Goal: Browse casually: Explore the website without a specific task or goal

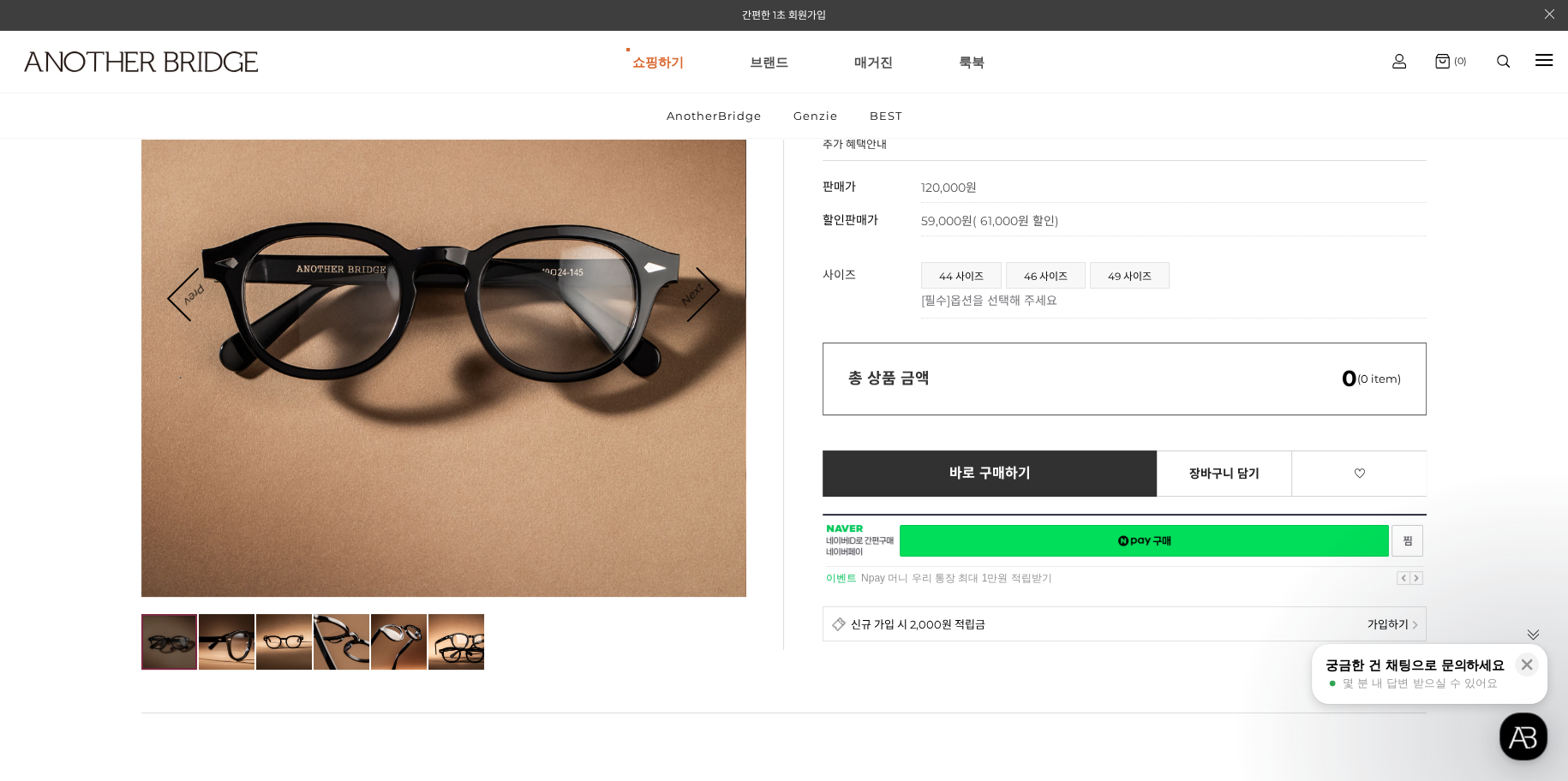
scroll to position [171, 0]
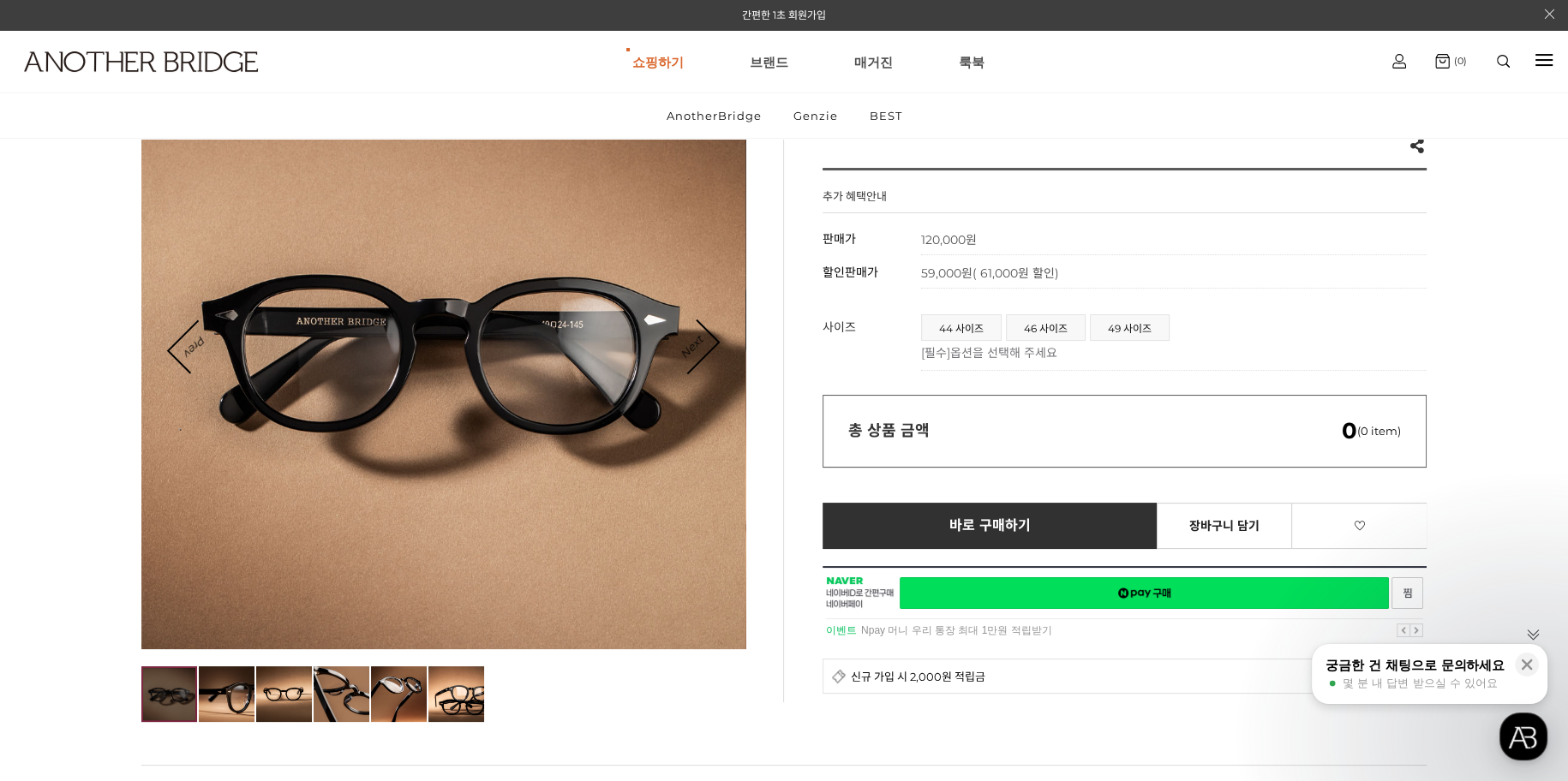
click at [719, 365] on div at bounding box center [444, 347] width 604 height 604
click at [699, 337] on link "Next" at bounding box center [691, 347] width 53 height 53
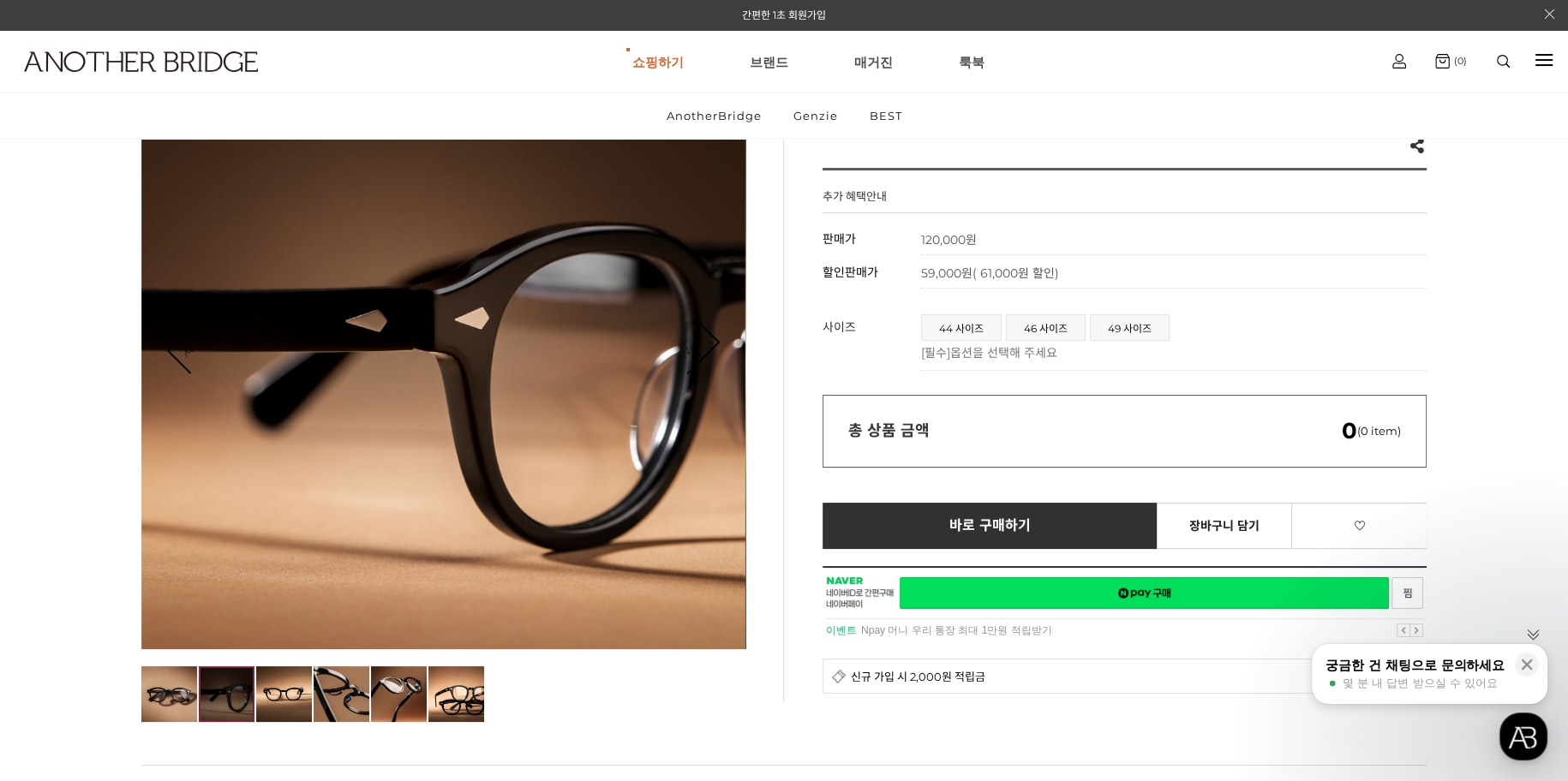
click at [699, 337] on link "Next" at bounding box center [691, 347] width 53 height 53
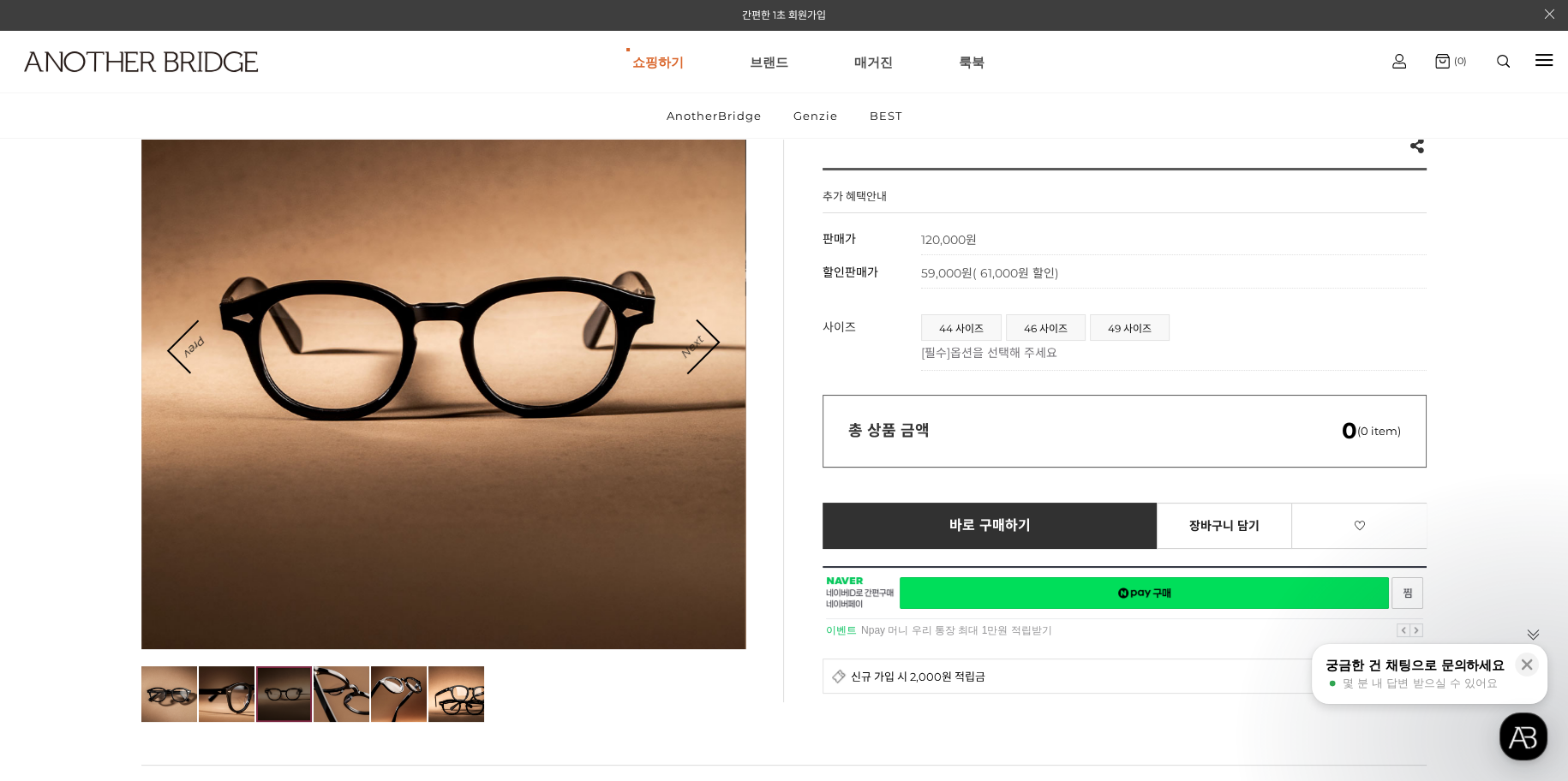
click at [699, 337] on link "Next" at bounding box center [691, 347] width 53 height 53
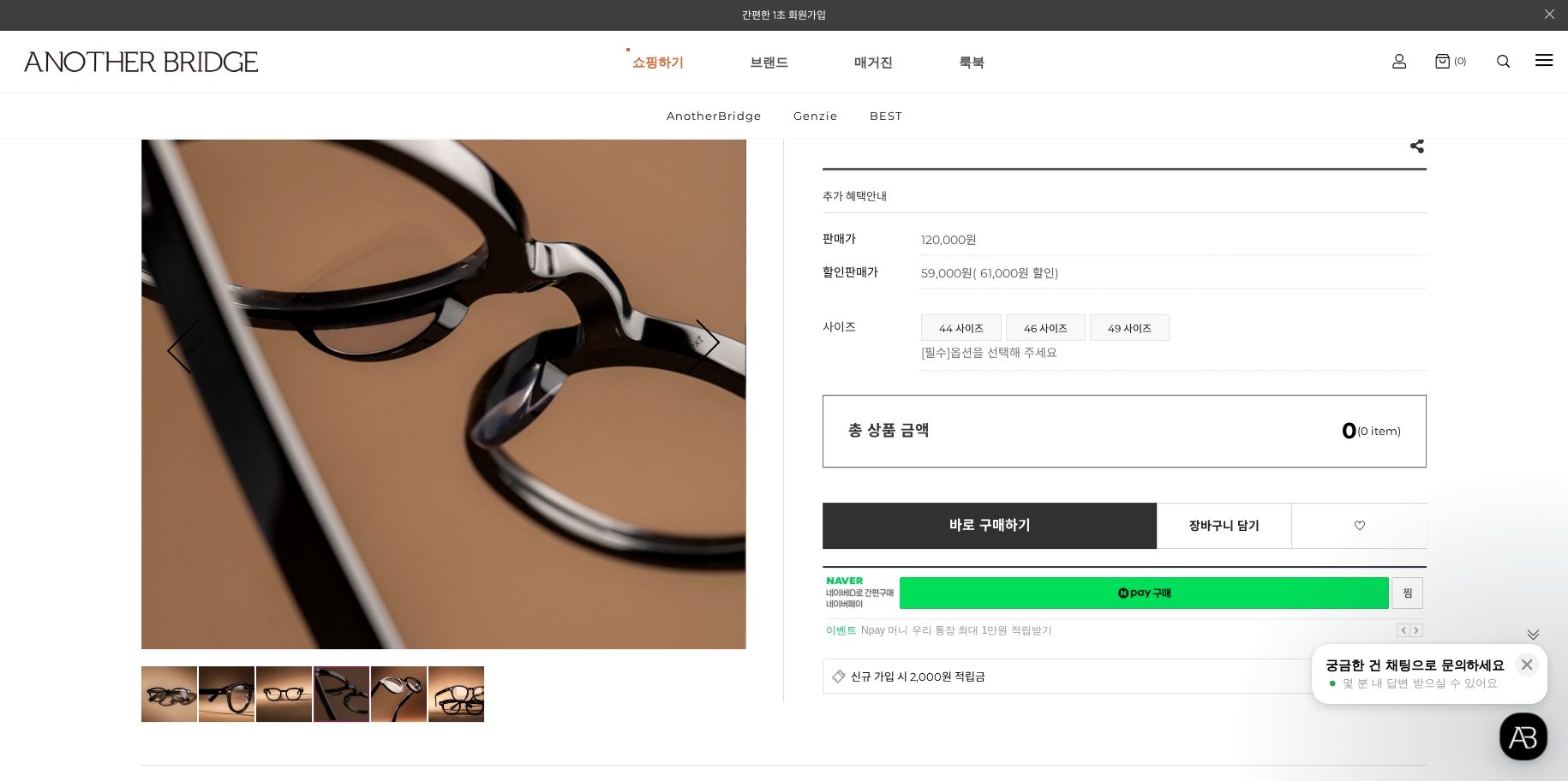
click at [708, 337] on link "Next" at bounding box center [691, 347] width 53 height 53
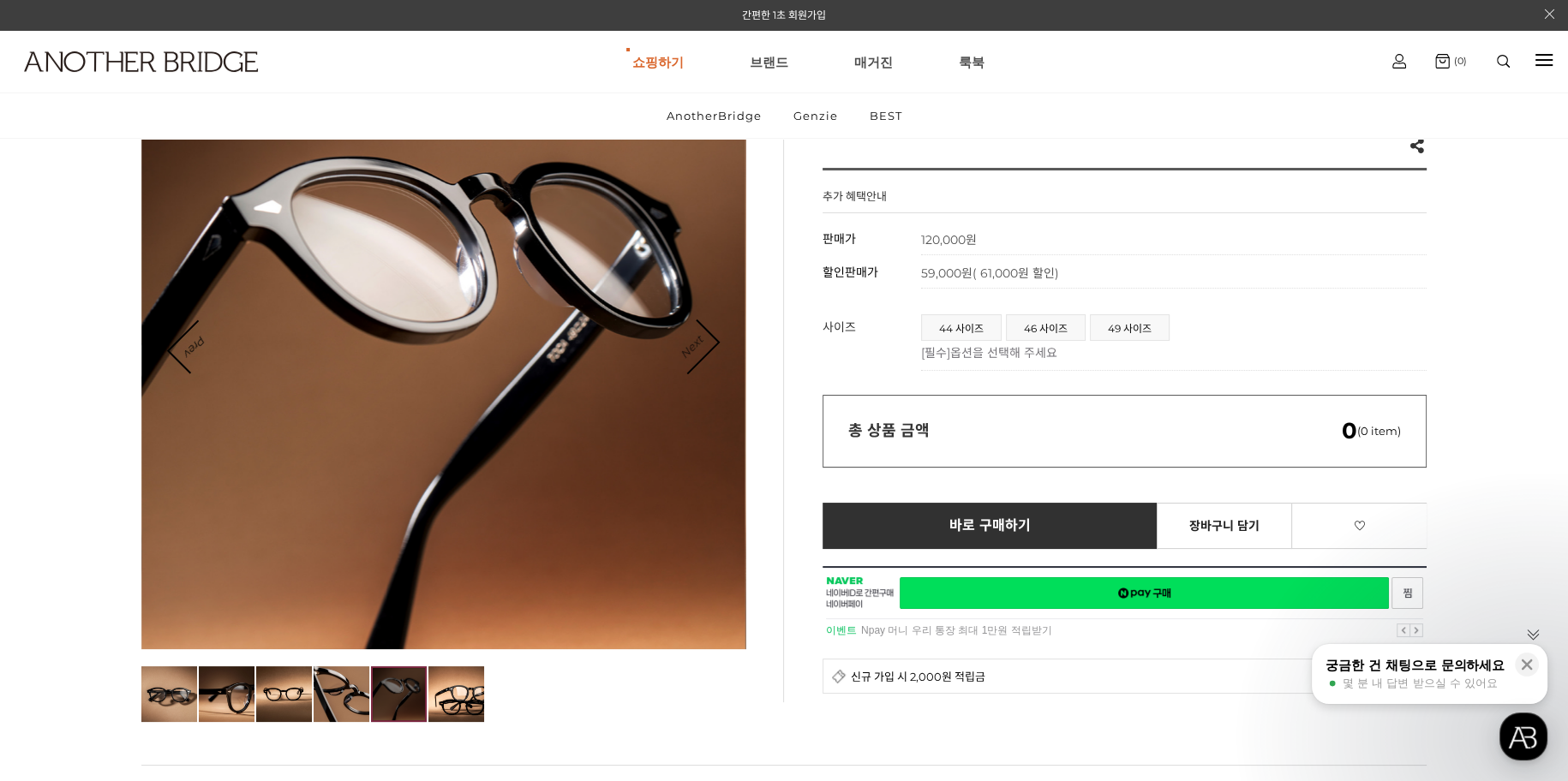
click at [708, 337] on link "Next" at bounding box center [691, 347] width 53 height 53
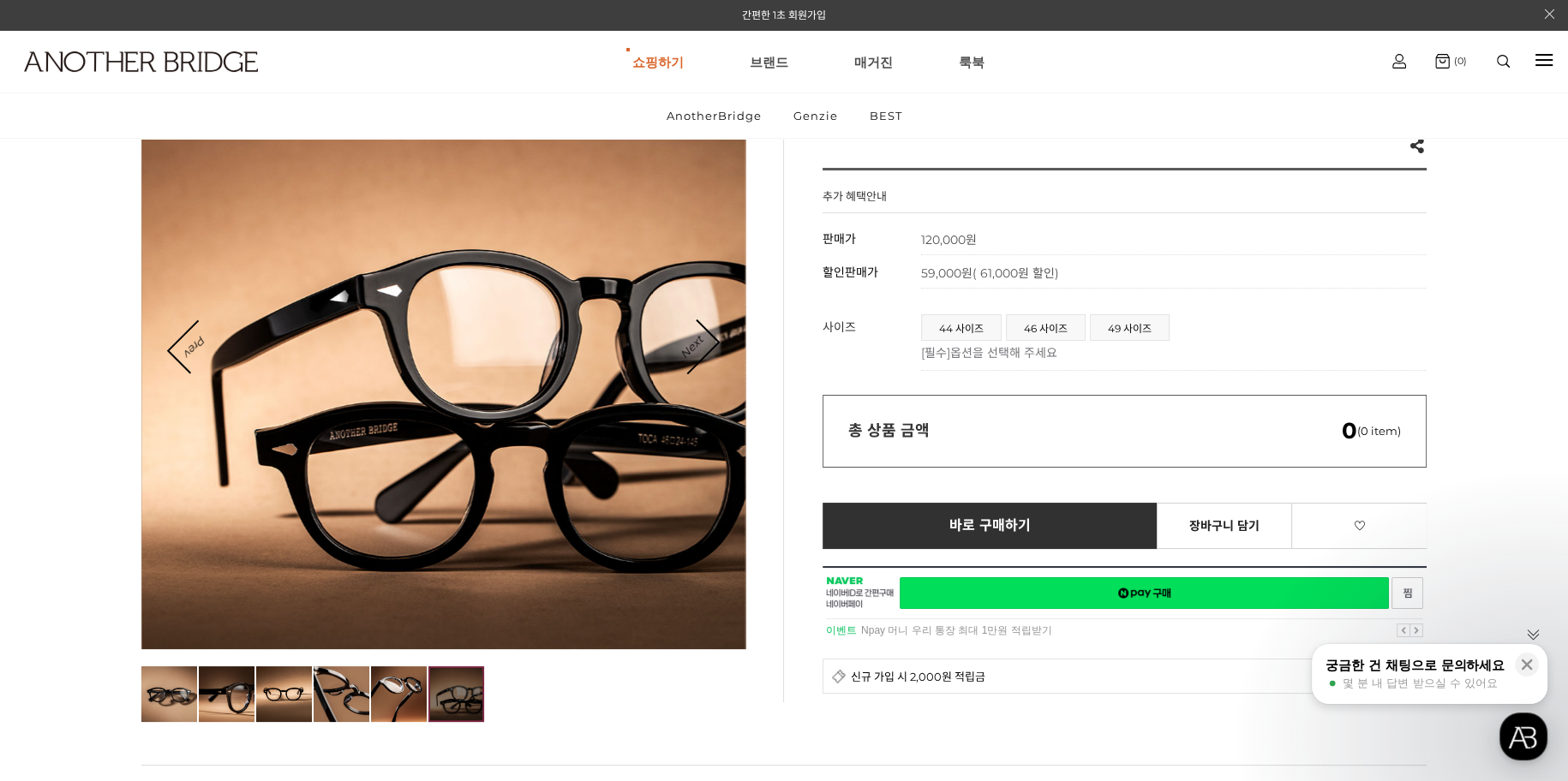
click at [720, 348] on div at bounding box center [444, 347] width 604 height 604
click at [715, 349] on div "Prev Next" at bounding box center [444, 346] width 544 height 32
click at [712, 344] on link "Next" at bounding box center [691, 347] width 53 height 53
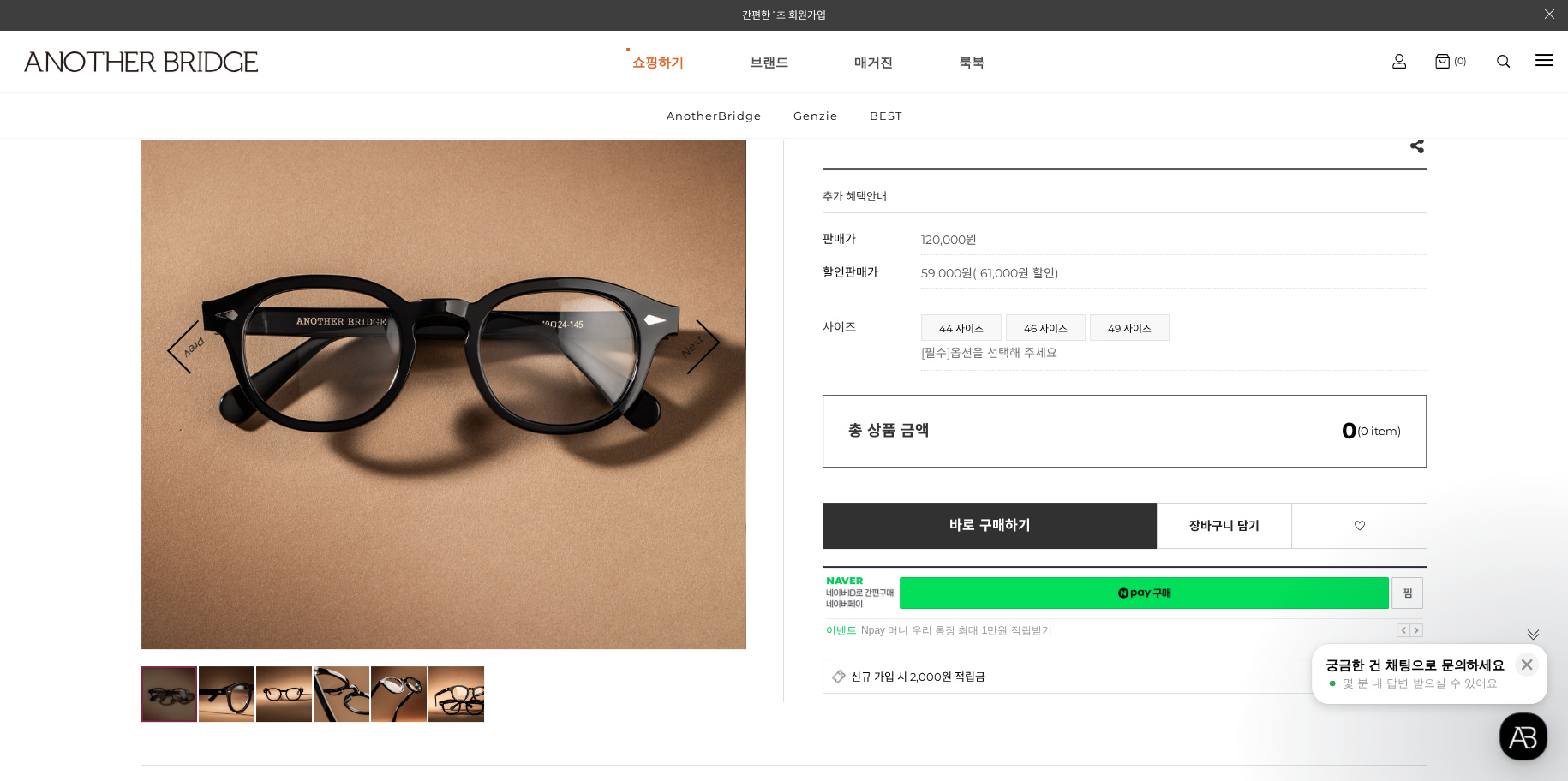
click at [712, 344] on link "Next" at bounding box center [691, 347] width 53 height 53
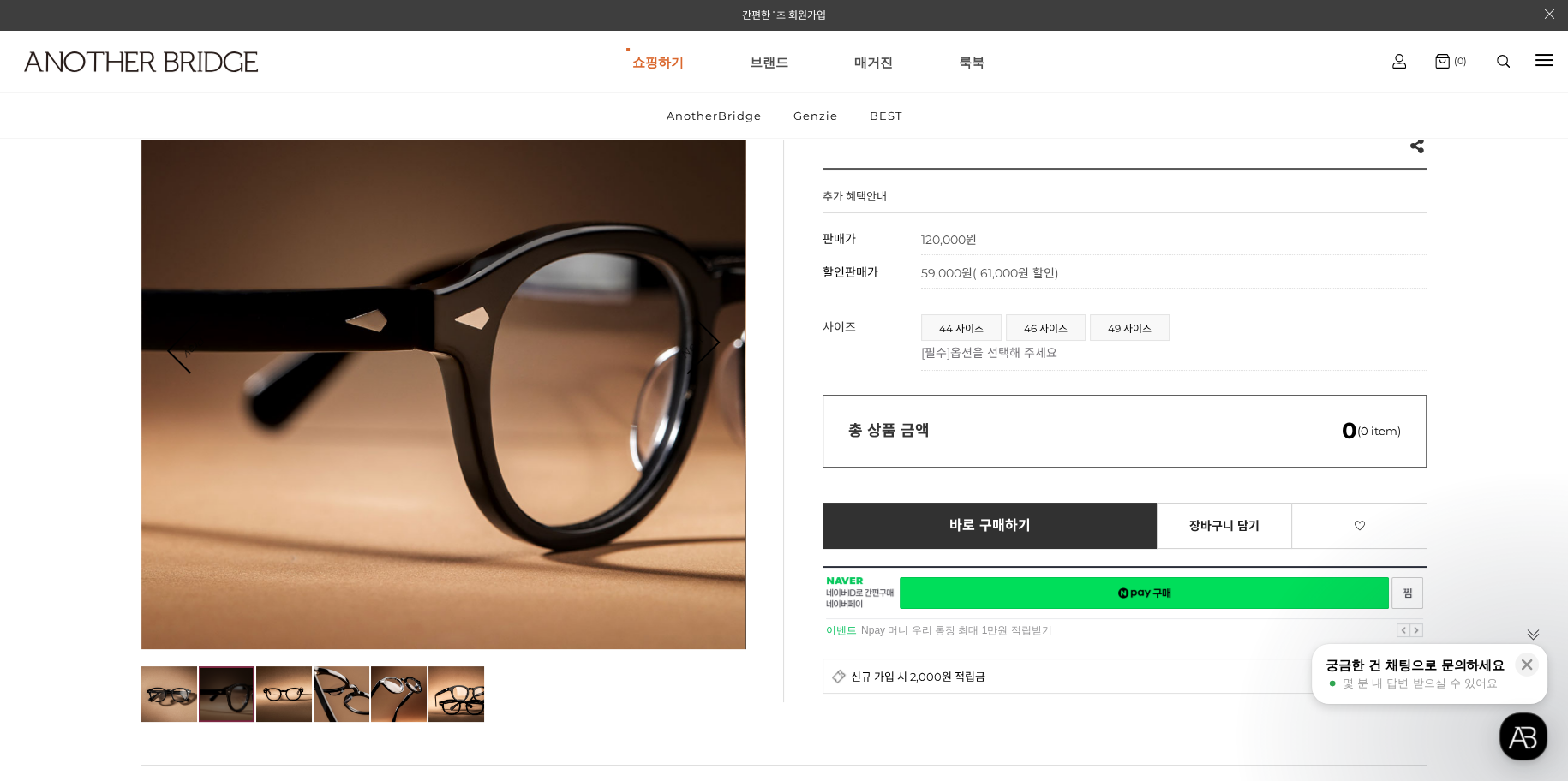
click at [712, 344] on link "Next" at bounding box center [691, 347] width 53 height 53
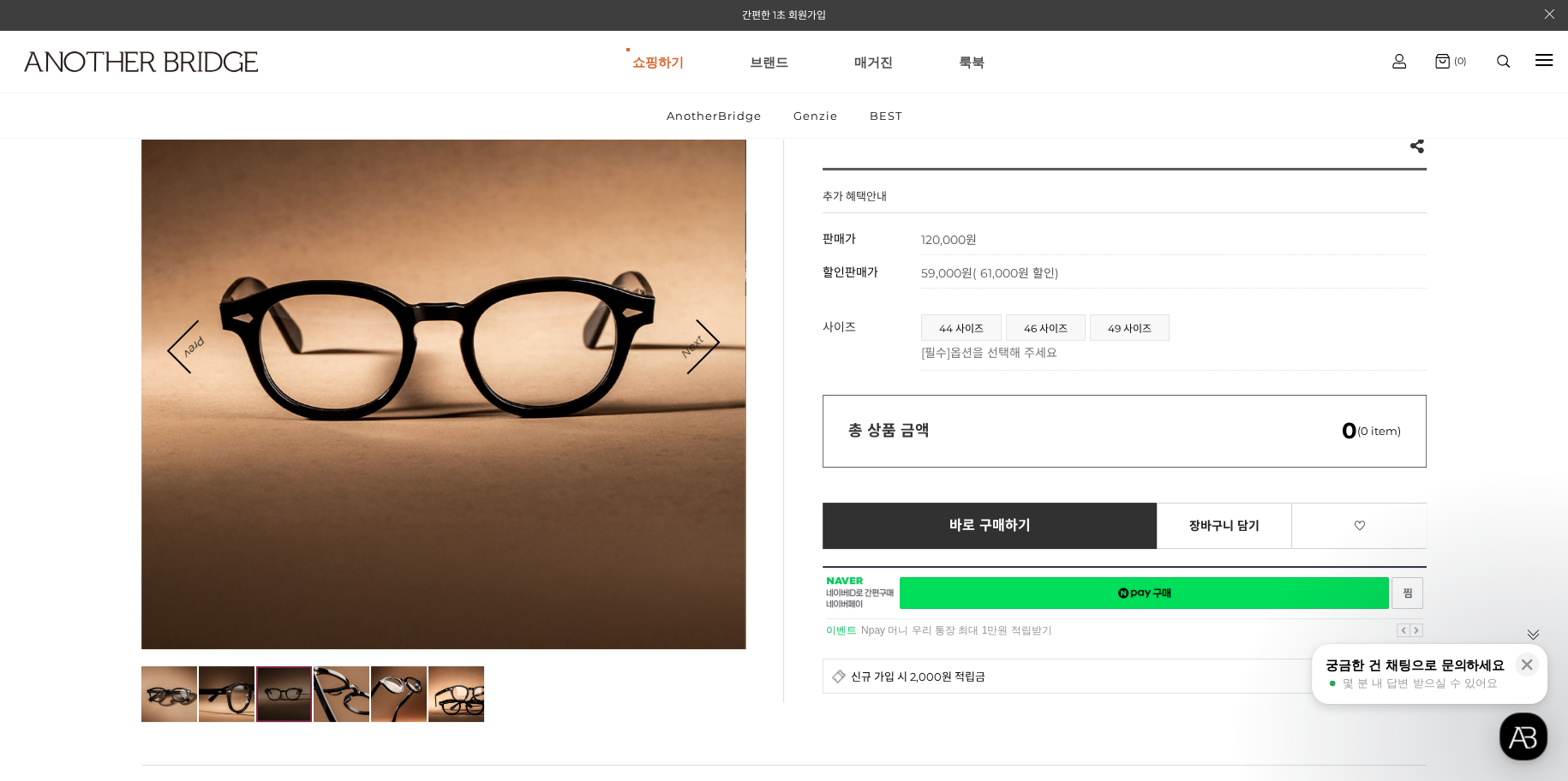
click at [712, 344] on link "Next" at bounding box center [691, 347] width 53 height 53
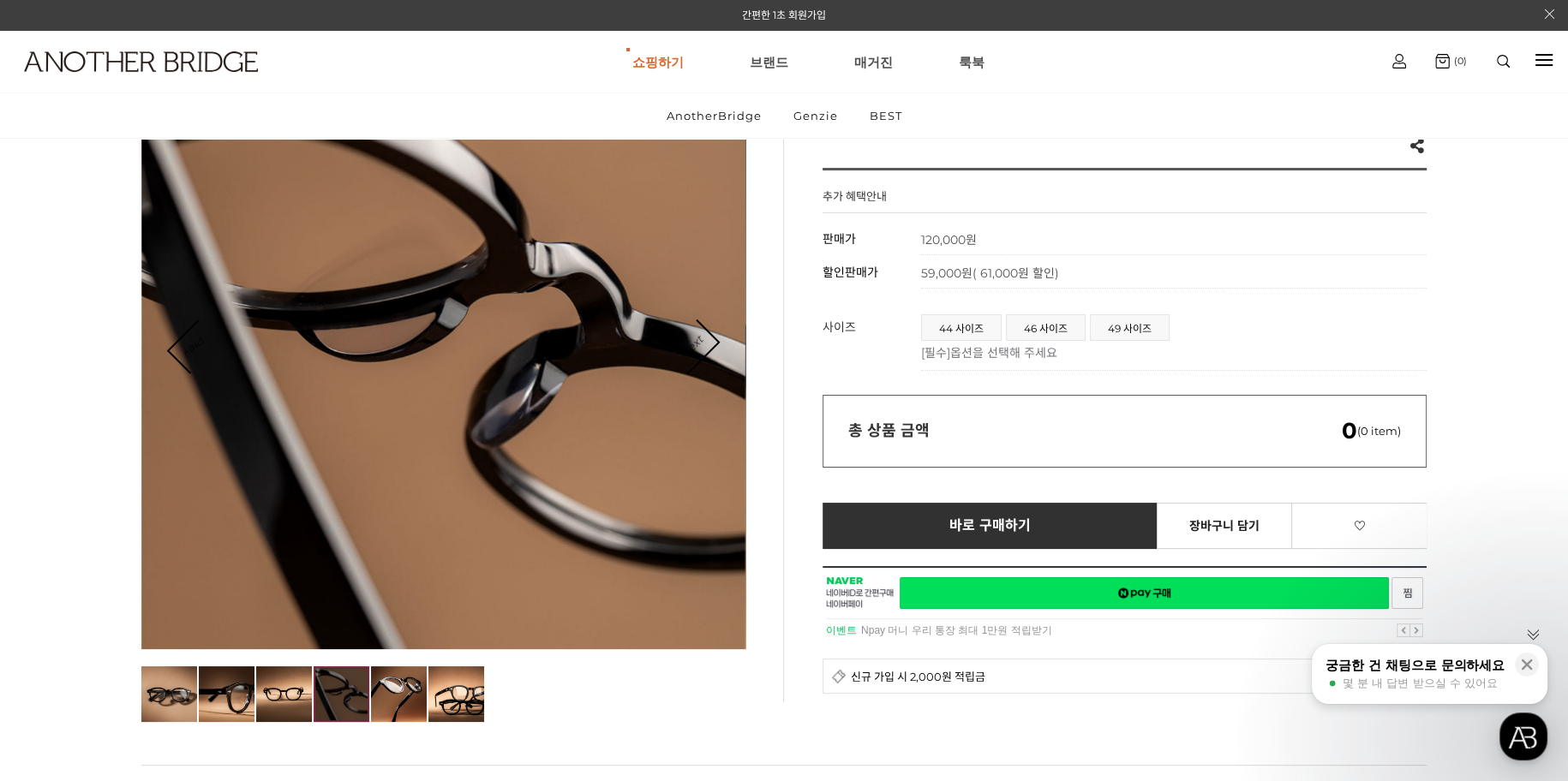
click at [712, 344] on link "Next" at bounding box center [691, 347] width 53 height 53
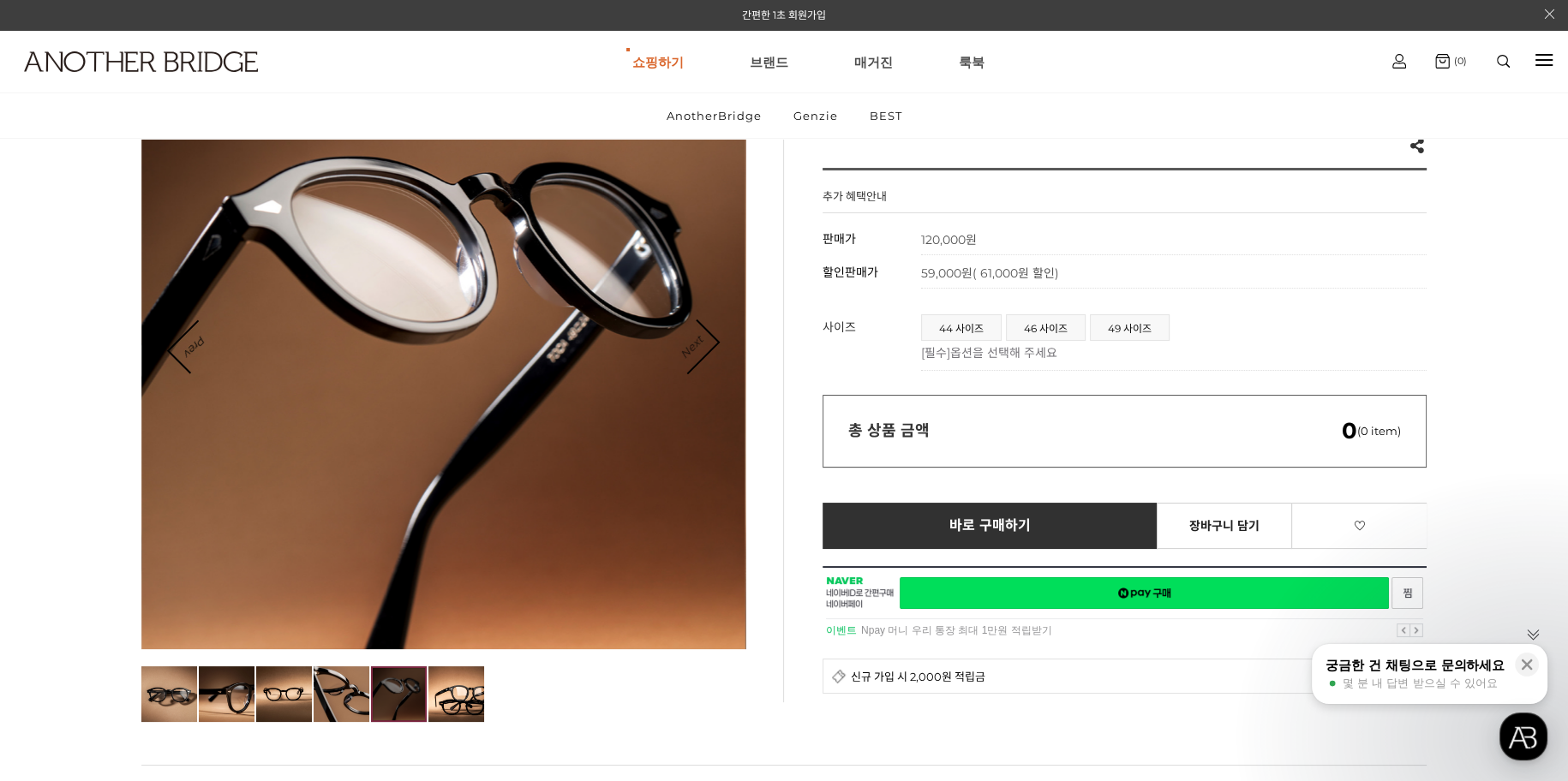
click at [712, 344] on link "Next" at bounding box center [691, 347] width 53 height 53
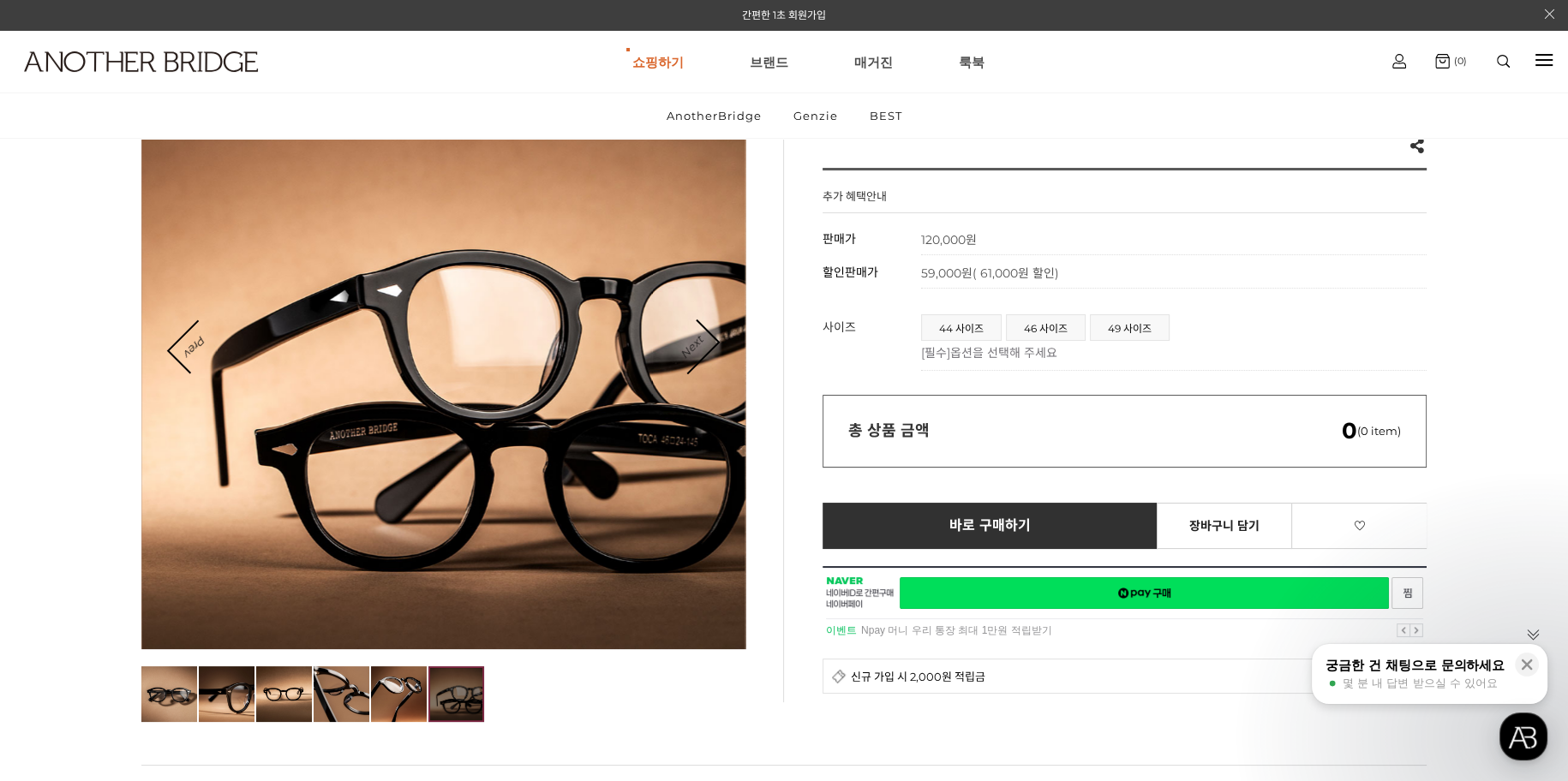
click at [712, 344] on link "Next" at bounding box center [691, 347] width 53 height 53
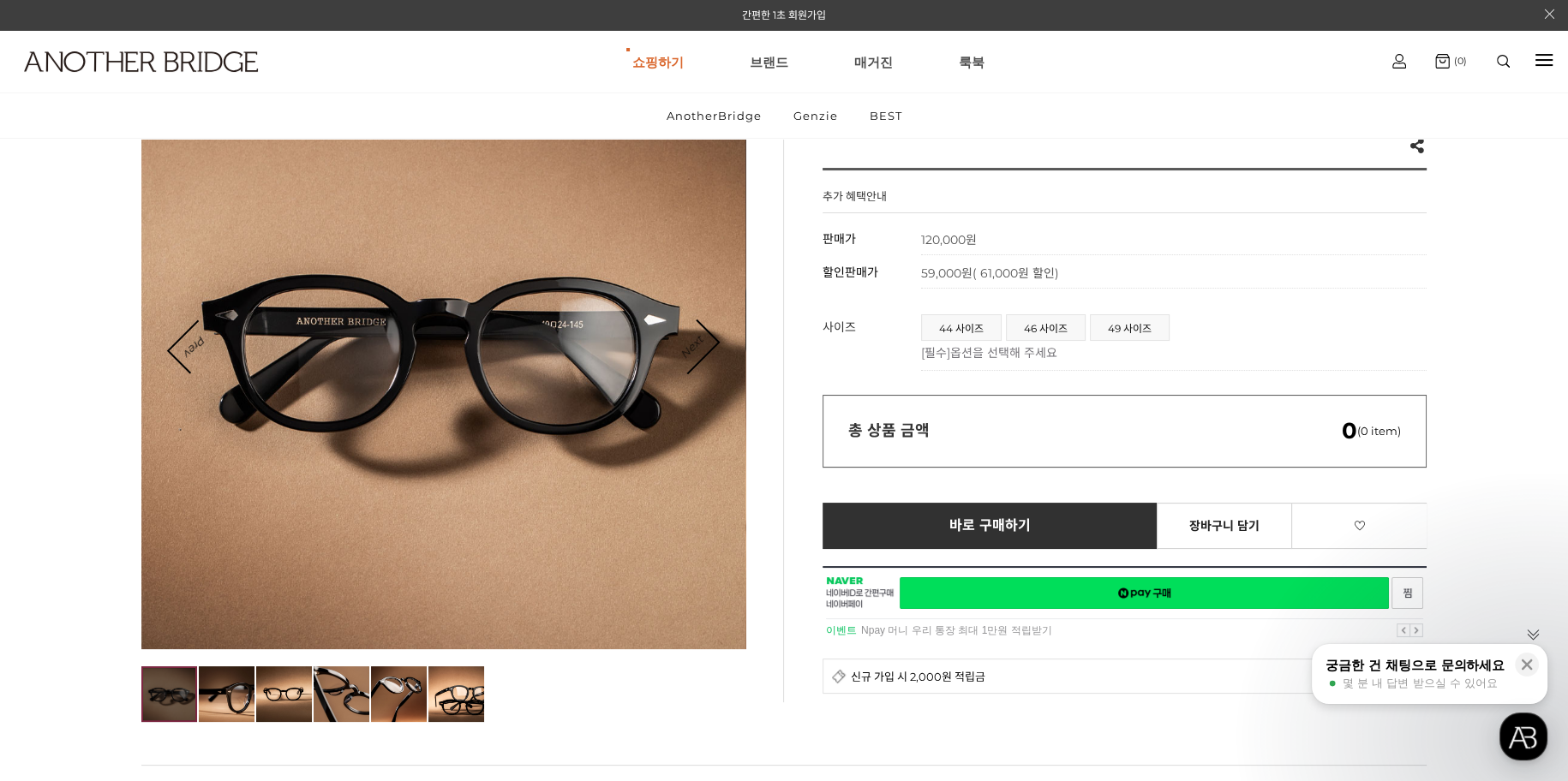
click at [712, 344] on link "Next" at bounding box center [691, 347] width 53 height 53
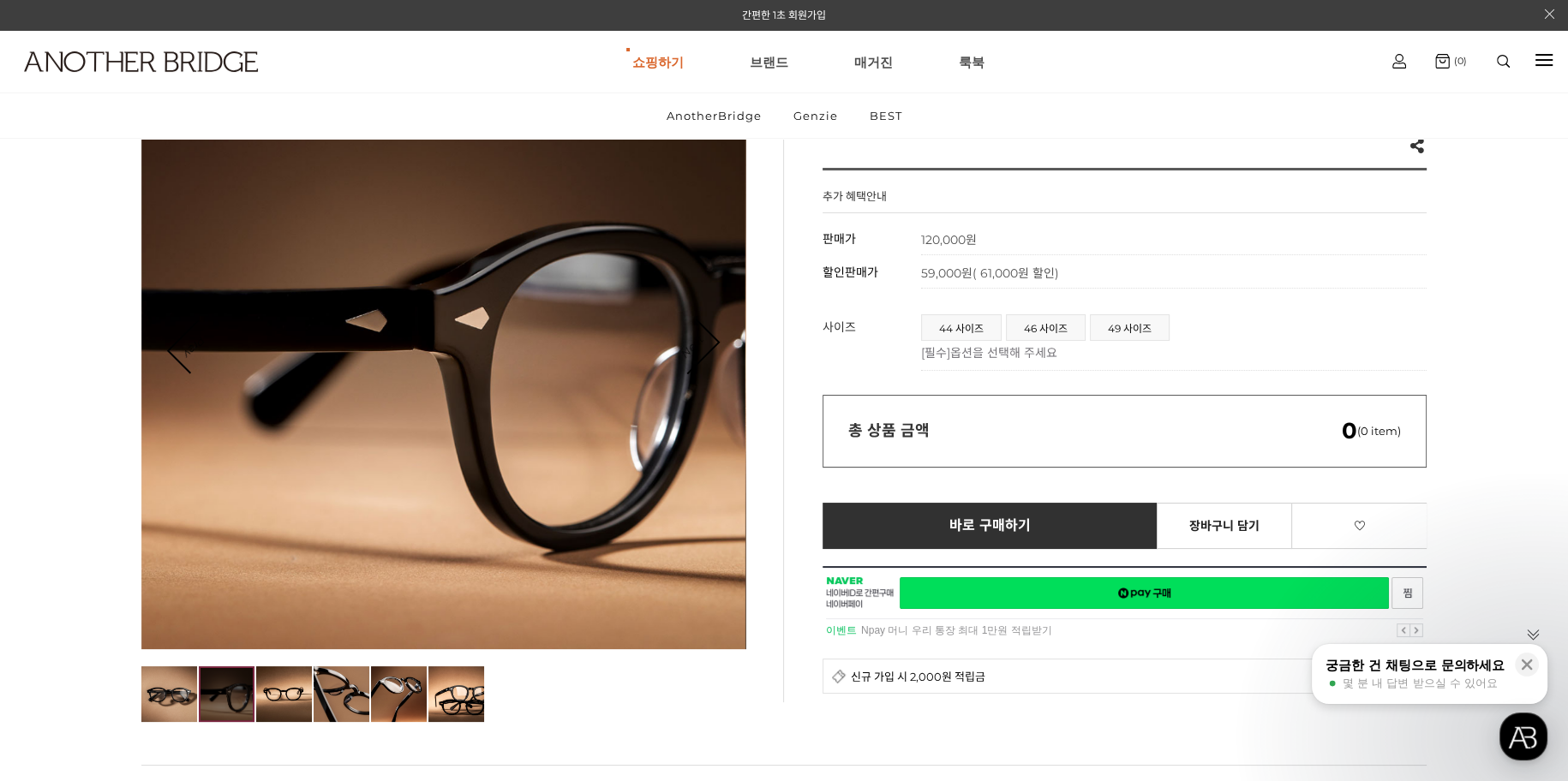
click at [712, 344] on link "Next" at bounding box center [691, 347] width 53 height 53
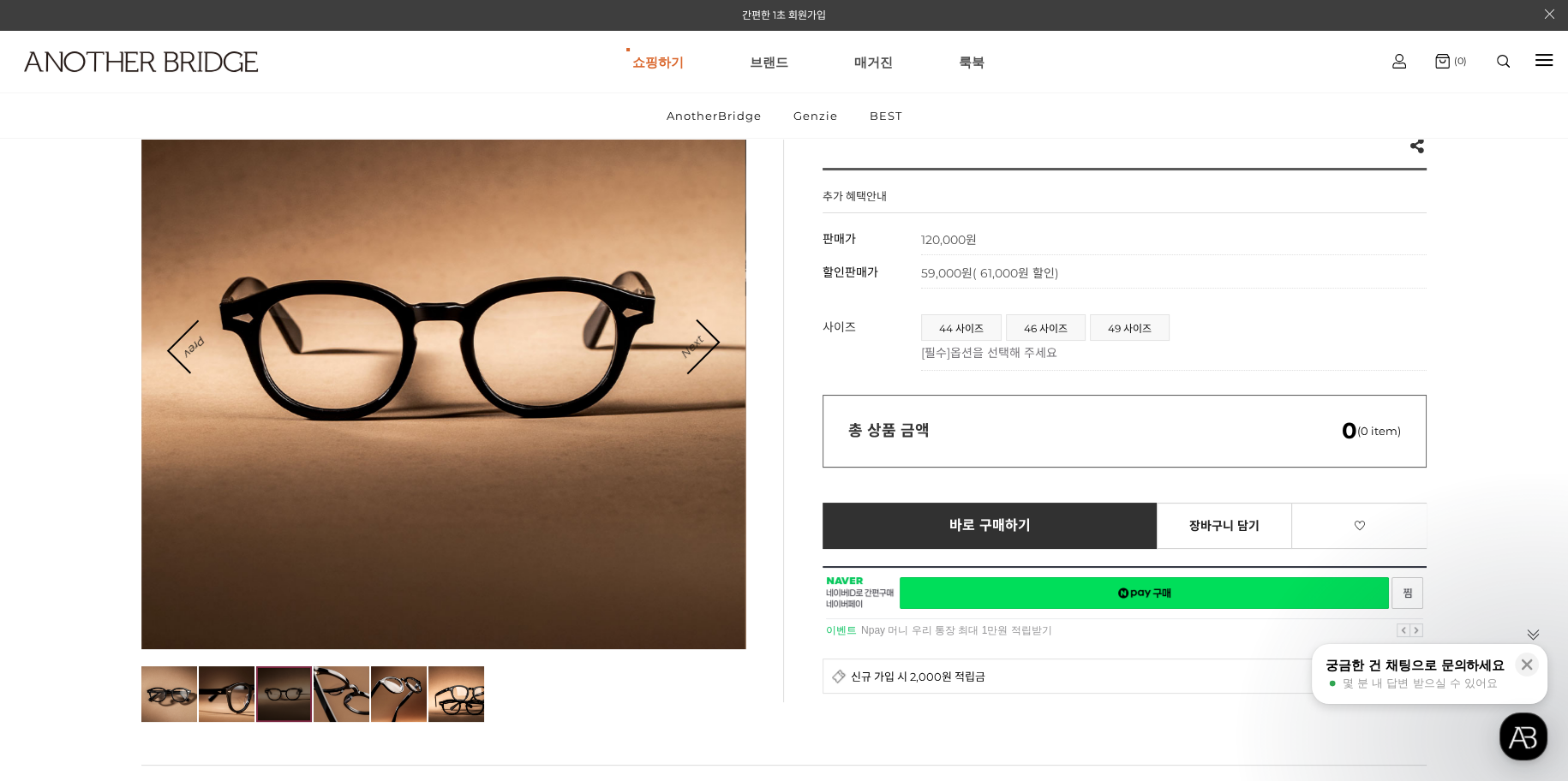
click at [712, 344] on link "Next" at bounding box center [691, 347] width 53 height 53
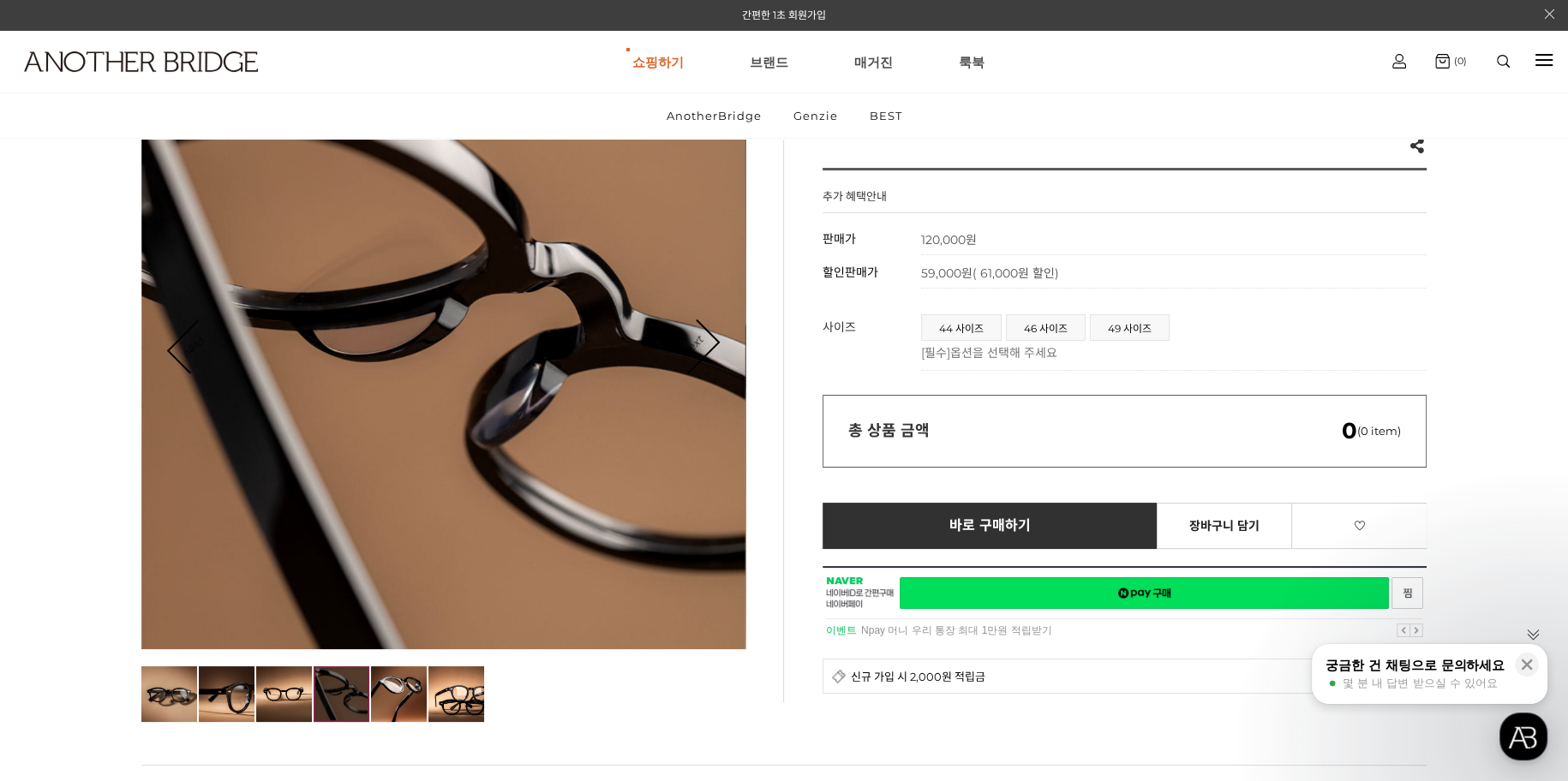
click at [715, 342] on link "Next" at bounding box center [691, 347] width 53 height 53
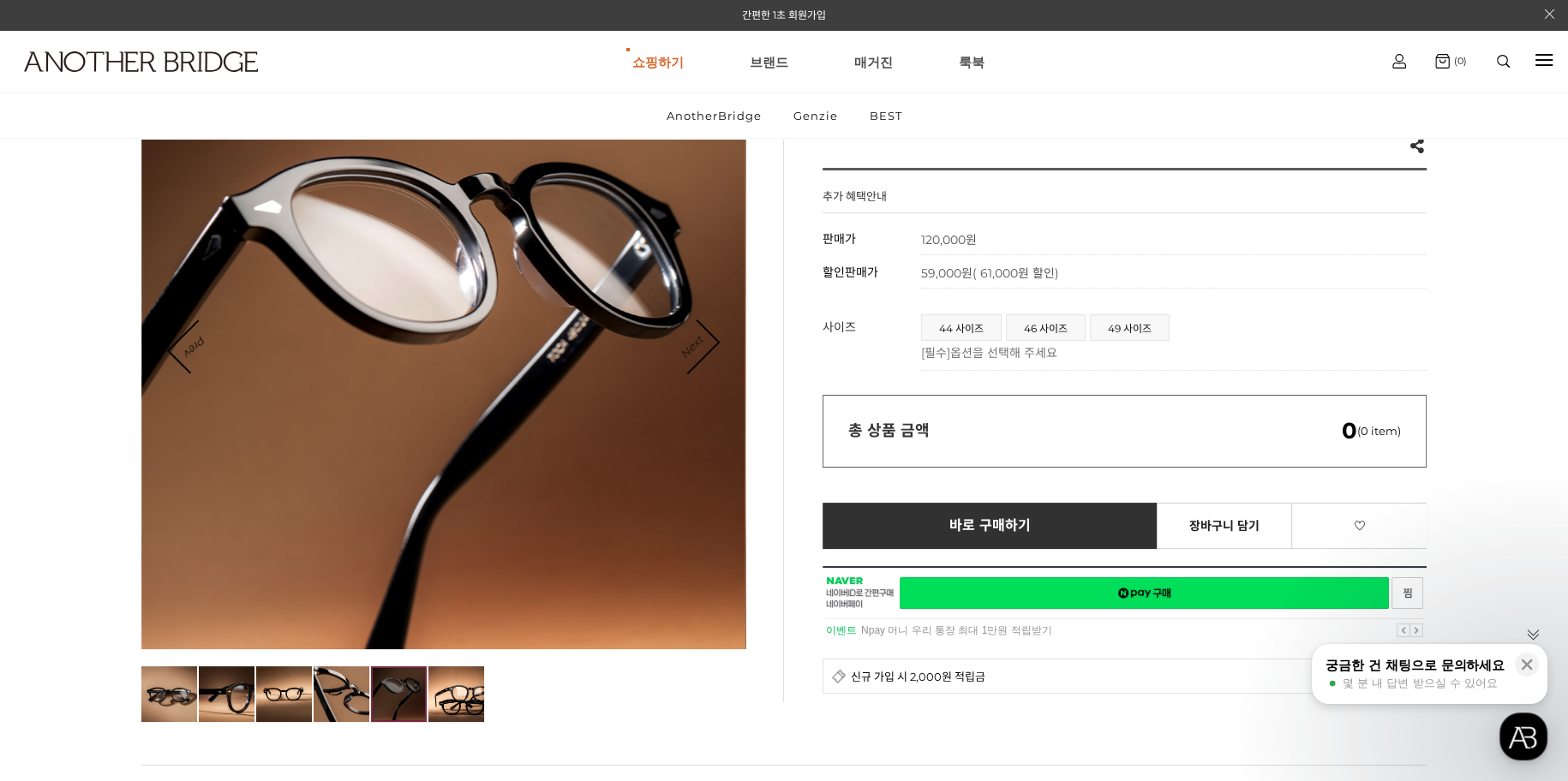
click at [716, 342] on link "Next" at bounding box center [691, 347] width 53 height 53
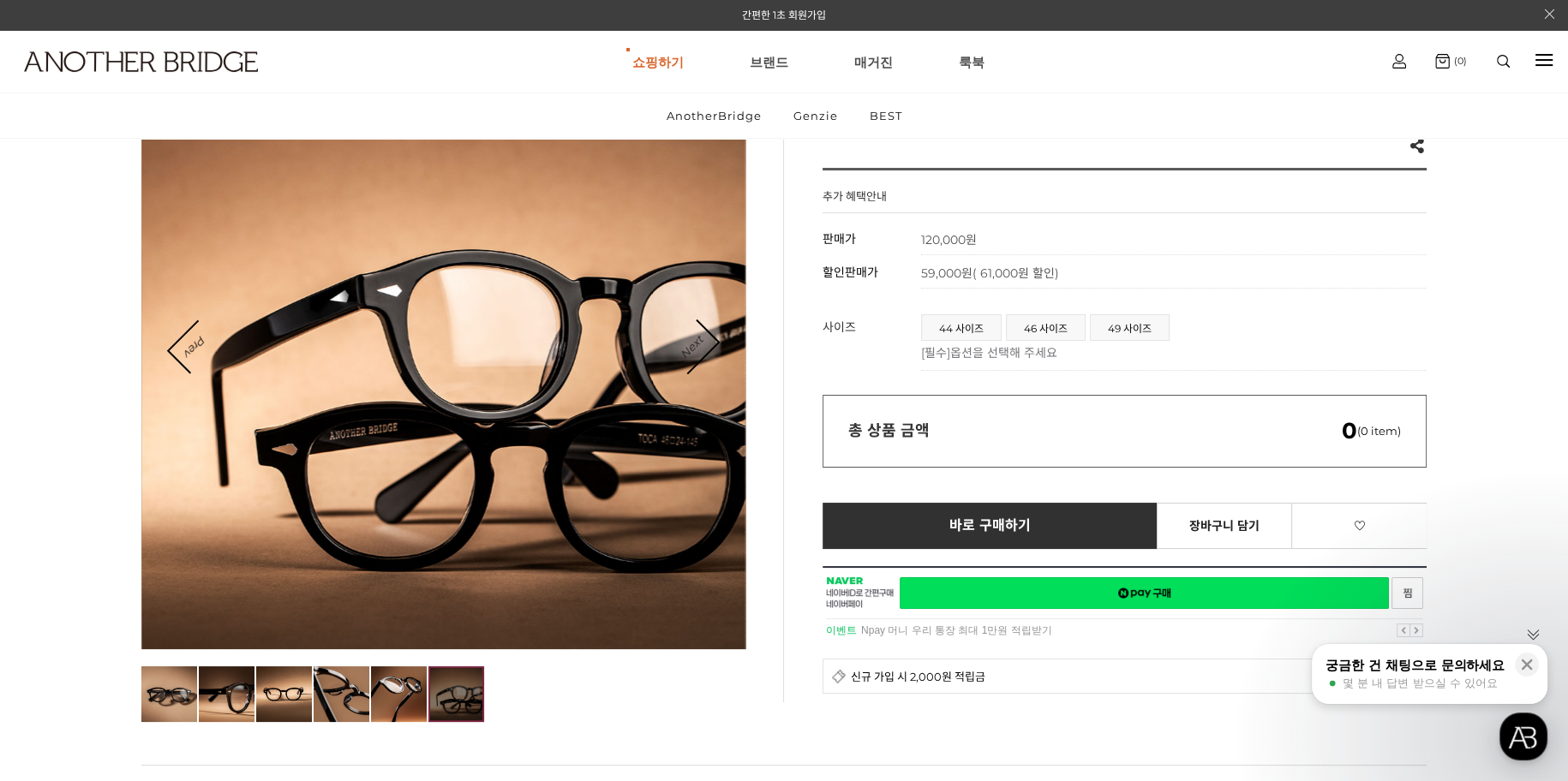
click at [716, 342] on link "Next" at bounding box center [691, 347] width 53 height 53
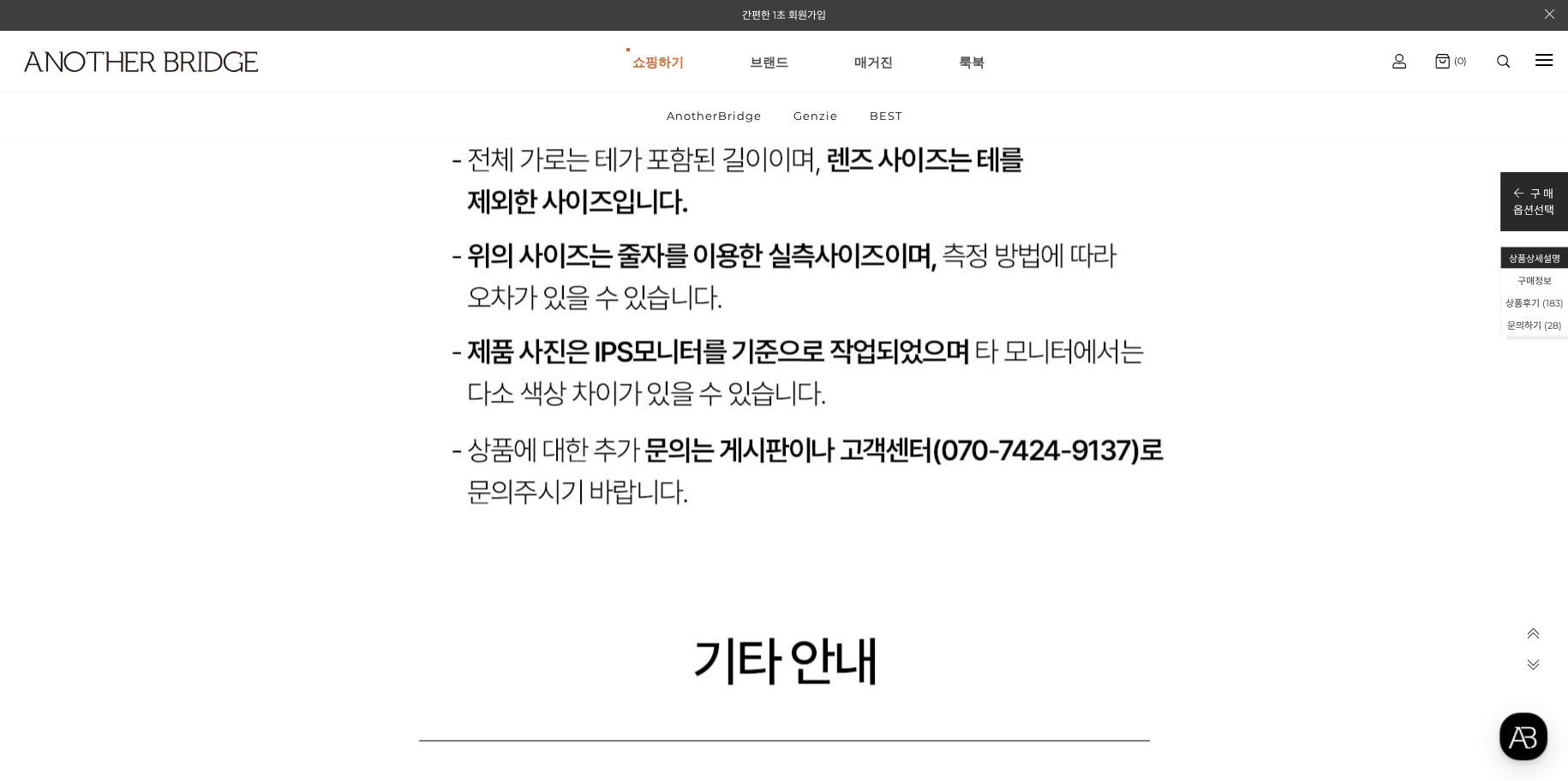
scroll to position [76770, 0]
